Goal: Find specific page/section: Find specific page/section

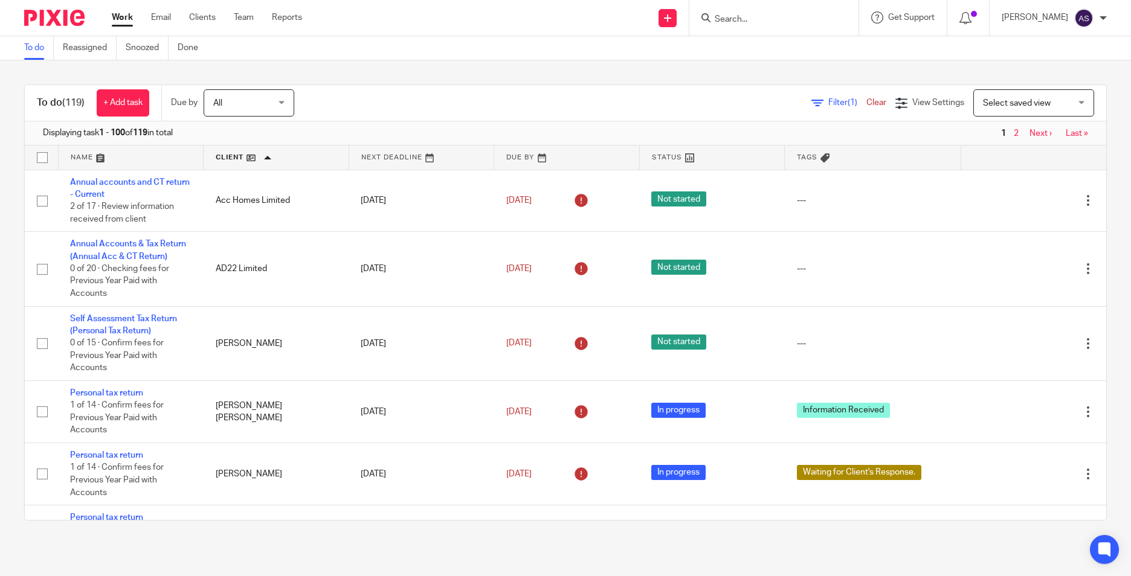
click at [744, 22] on input "Search" at bounding box center [767, 19] width 109 height 11
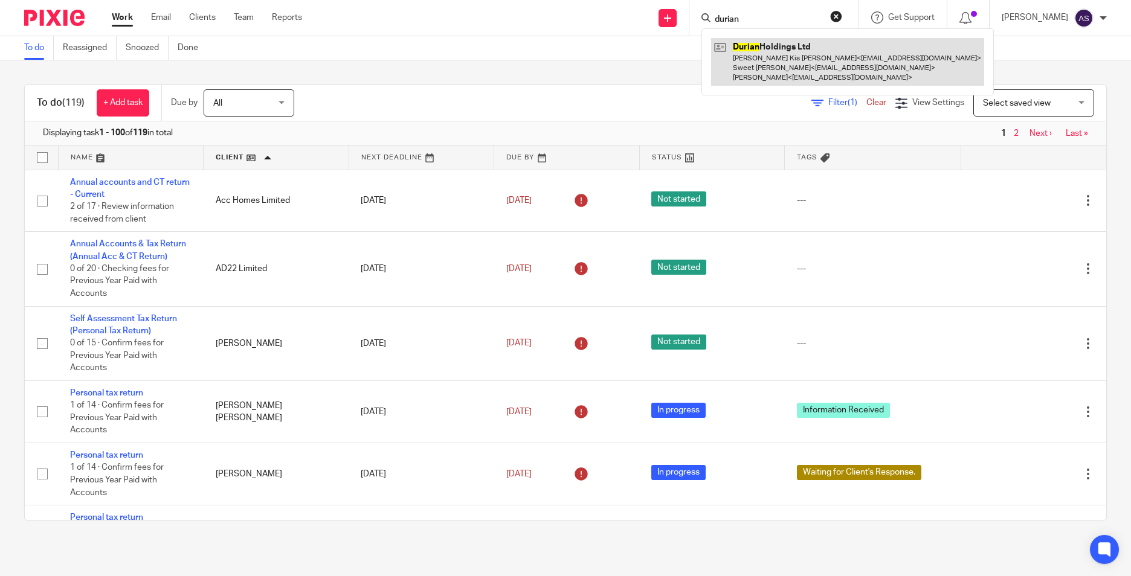
type input "durian"
click at [757, 48] on link at bounding box center [847, 62] width 273 height 48
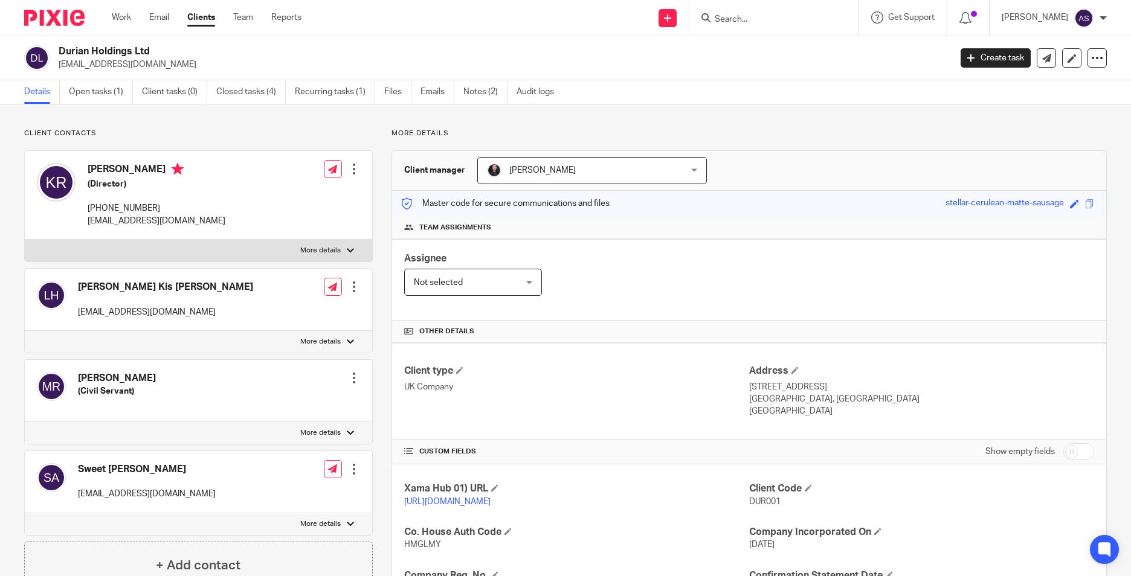
scroll to position [181, 0]
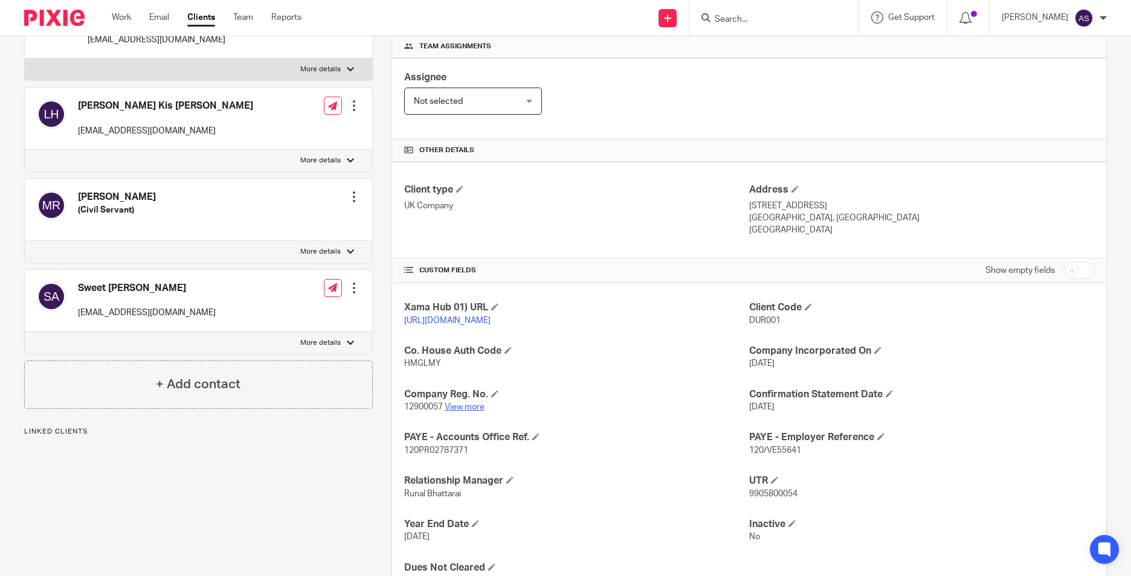
click at [455, 411] on link "View more" at bounding box center [465, 407] width 40 height 8
